Goal: Find specific page/section: Find specific page/section

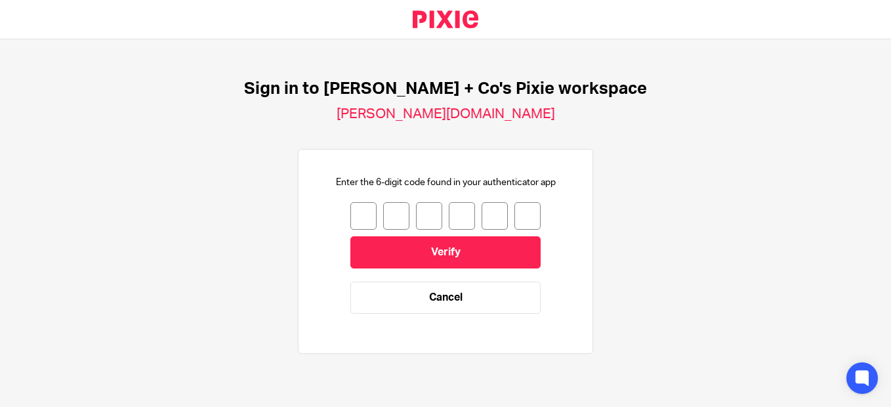
click at [356, 205] on input "number" at bounding box center [363, 216] width 26 height 28
type input "1"
type input "9"
type input "3"
type input "5"
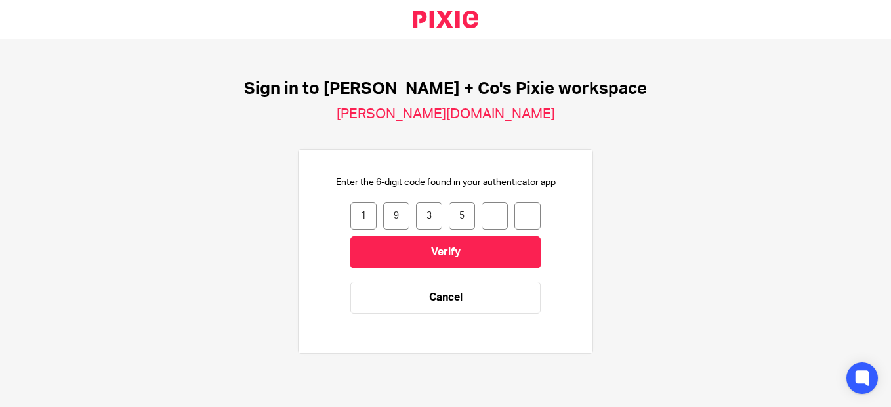
type input "1"
type input "5"
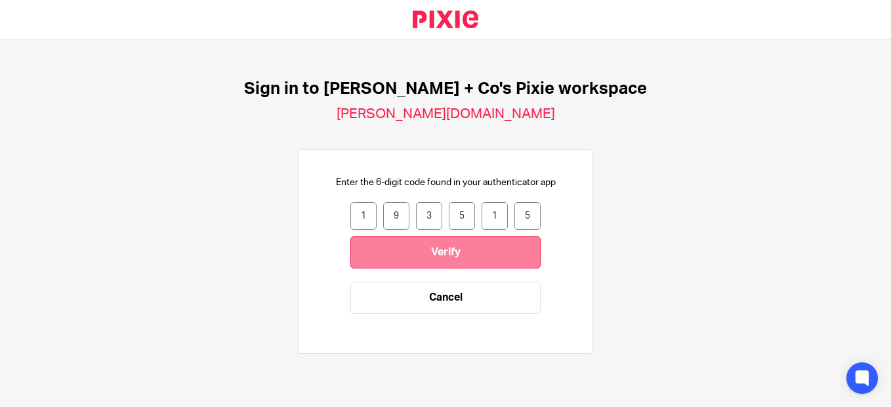
click at [407, 256] on input "Verify" at bounding box center [445, 252] width 190 height 32
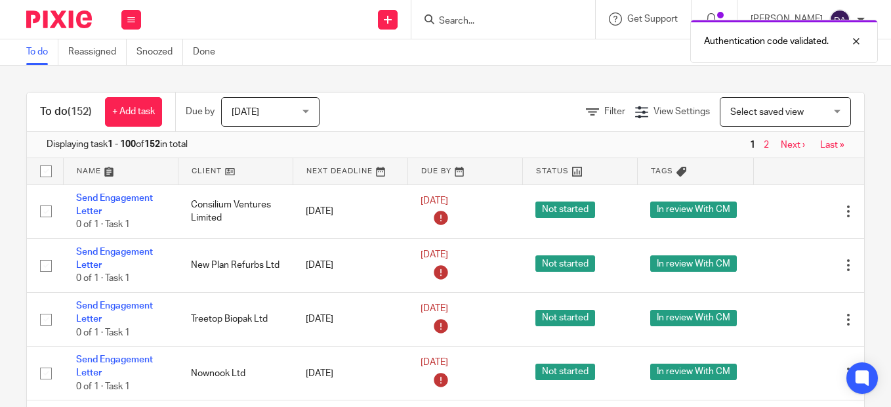
click at [470, 21] on div "Authentication code validated." at bounding box center [661, 38] width 432 height 50
click at [480, 18] on div "Authentication code validated." at bounding box center [661, 38] width 432 height 50
click at [467, 24] on input "Search" at bounding box center [496, 22] width 118 height 12
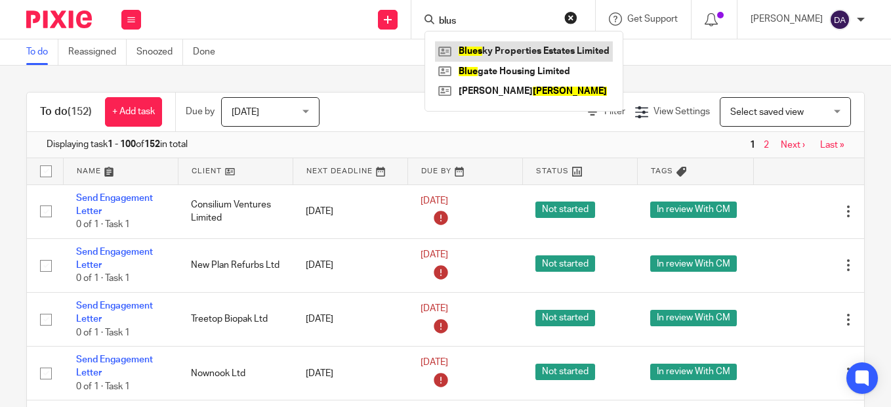
type input "blus"
click at [505, 52] on link at bounding box center [524, 51] width 178 height 20
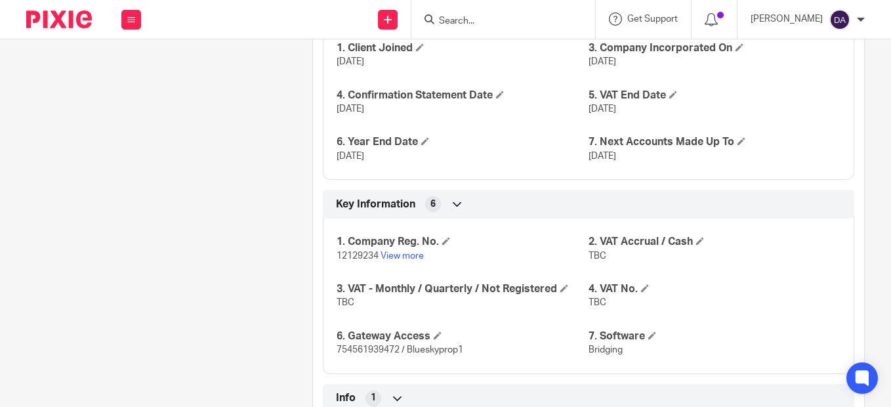
scroll to position [1022, 0]
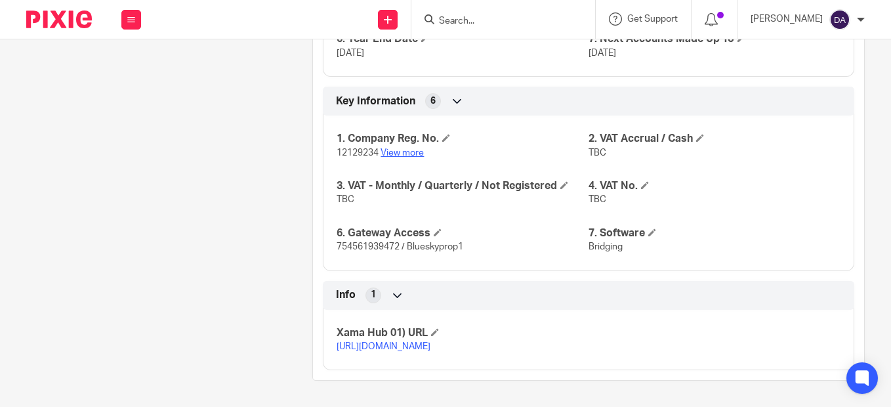
click at [411, 148] on link "View more" at bounding box center [401, 152] width 43 height 9
